Goal: Transaction & Acquisition: Book appointment/travel/reservation

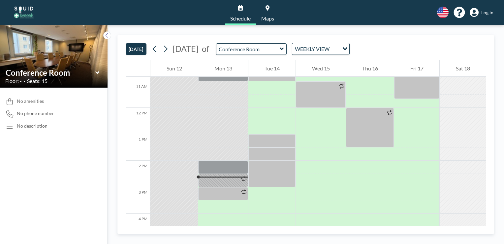
scroll to position [287, 0]
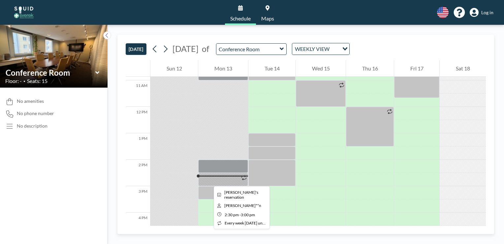
click at [209, 180] on div at bounding box center [223, 179] width 50 height 13
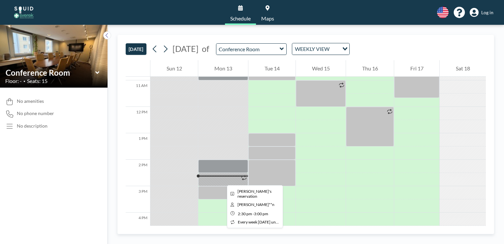
click at [222, 179] on div at bounding box center [223, 179] width 50 height 13
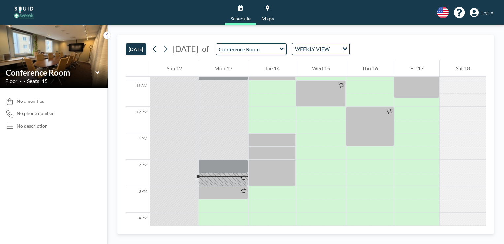
drag, startPoint x: 493, startPoint y: 174, endPoint x: 493, endPoint y: 178, distance: 3.4
click at [493, 178] on div "[DATE] [DATE] of Conference Room WEEKLY VIEW Loading... 12 AM 1 AM 2 AM 3 AM 4 …" at bounding box center [306, 134] width 377 height 199
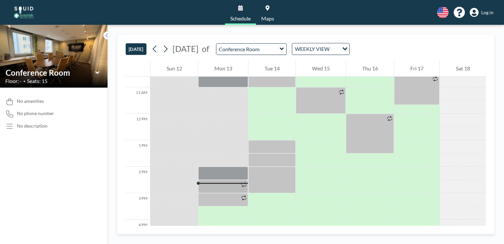
scroll to position [279, 0]
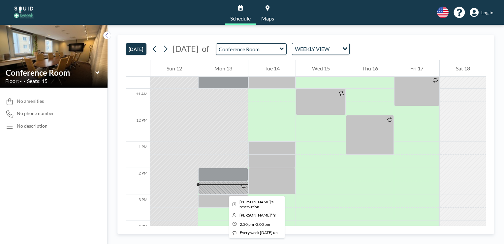
click at [224, 189] on div at bounding box center [223, 187] width 50 height 13
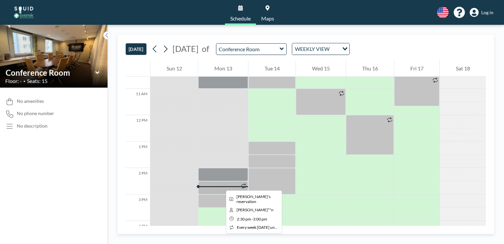
click at [221, 184] on div at bounding box center [223, 187] width 50 height 13
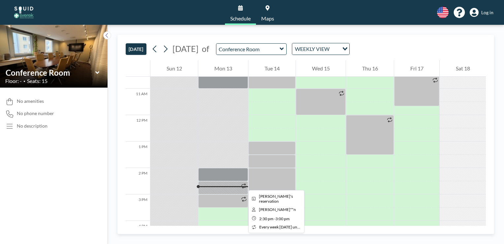
click at [243, 184] on icon at bounding box center [244, 185] width 5 height 5
drag, startPoint x: 243, startPoint y: 184, endPoint x: 224, endPoint y: 190, distance: 19.9
click at [224, 190] on div at bounding box center [223, 187] width 50 height 13
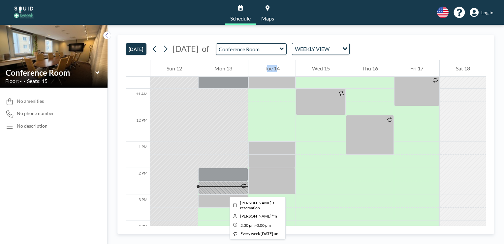
click at [224, 190] on div at bounding box center [223, 187] width 50 height 13
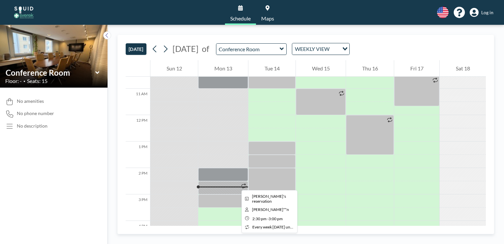
click at [236, 184] on div at bounding box center [223, 187] width 50 height 13
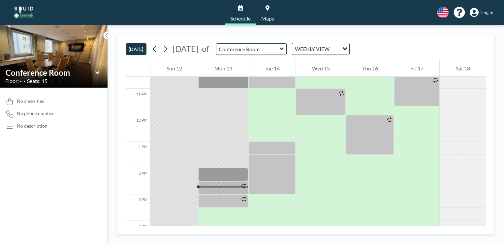
click at [224, 186] on div at bounding box center [223, 186] width 50 height 1
click at [490, 11] on span "Log in" at bounding box center [488, 13] width 12 height 6
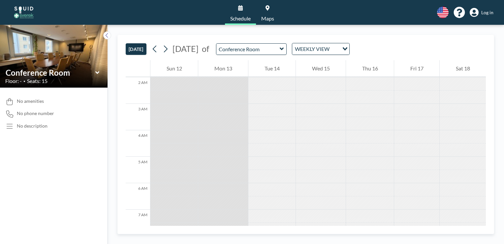
scroll to position [0, 0]
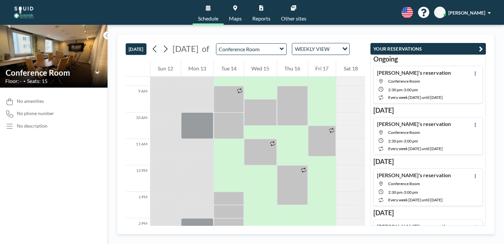
scroll to position [233, 0]
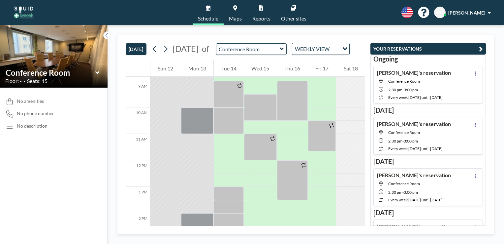
click at [361, 134] on div at bounding box center [350, 126] width 29 height 13
drag, startPoint x: 361, startPoint y: 139, endPoint x: 359, endPoint y: 147, distance: 7.6
click at [359, 147] on div at bounding box center [350, 160] width 29 height 634
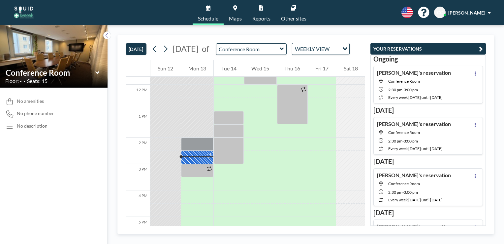
scroll to position [308, 0]
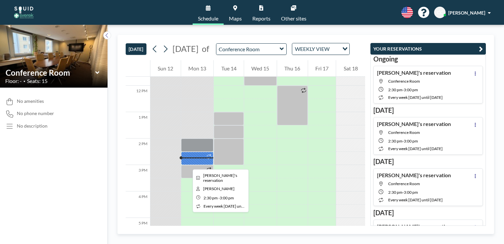
click at [188, 163] on div at bounding box center [197, 158] width 33 height 13
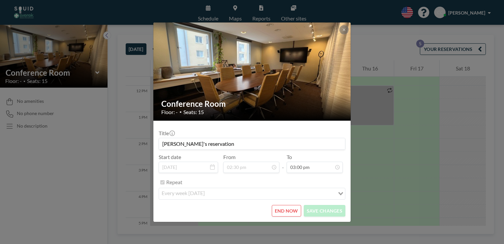
click at [275, 169] on icon at bounding box center [274, 166] width 5 height 5
click at [275, 167] on icon at bounding box center [274, 167] width 1 height 2
click at [287, 209] on button "END NOW" at bounding box center [286, 211] width 29 height 12
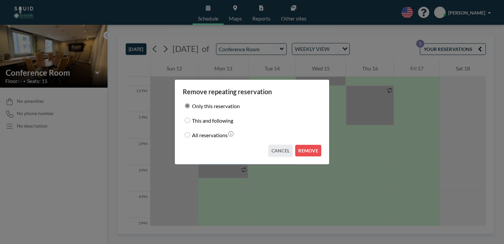
click at [187, 119] on input "This and following" at bounding box center [187, 120] width 5 height 5
radio input "true"
click at [306, 150] on button "REMOVE" at bounding box center [308, 151] width 26 height 12
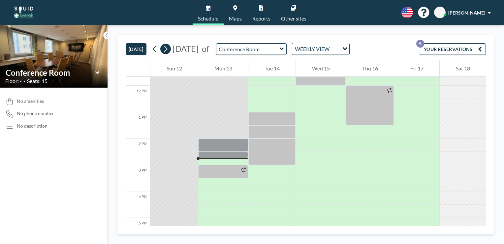
click at [167, 50] on icon at bounding box center [165, 49] width 6 height 10
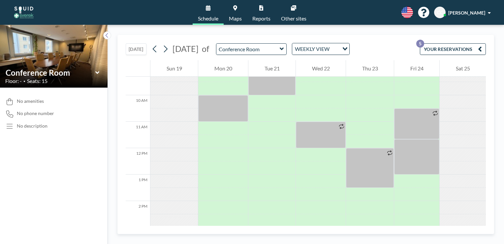
scroll to position [247, 0]
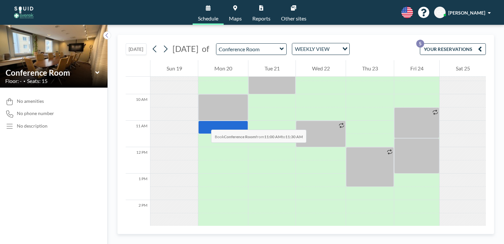
click at [205, 123] on div at bounding box center [223, 126] width 50 height 13
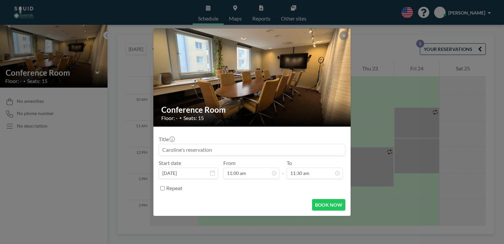
click at [205, 123] on div "Conference Room Floor: - • Seats: 15" at bounding box center [252, 112] width 198 height 27
click at [161, 188] on input "Repeat" at bounding box center [162, 188] width 4 height 4
checkbox input "true"
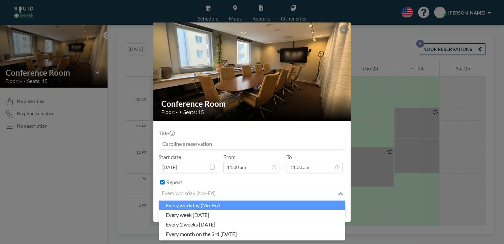
click at [342, 194] on icon "Search for option" at bounding box center [341, 193] width 5 height 3
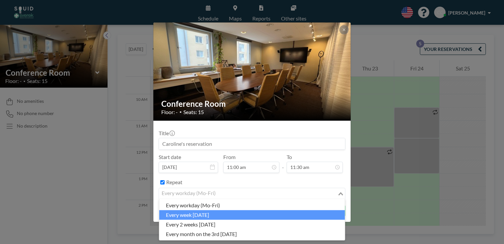
click at [210, 211] on li "every week on Monday" at bounding box center [252, 215] width 186 height 10
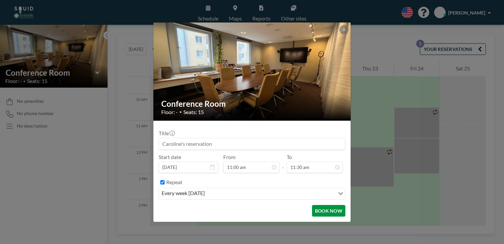
click at [327, 209] on button "BOOK NOW" at bounding box center [328, 211] width 33 height 12
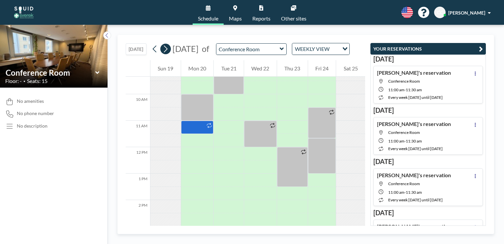
click at [170, 53] on button at bounding box center [165, 49] width 11 height 11
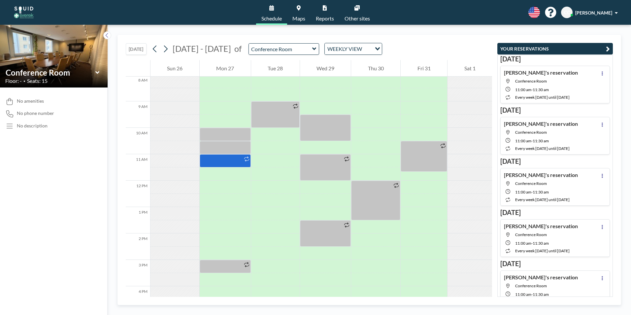
scroll to position [213, 0]
